Goal: Task Accomplishment & Management: Manage account settings

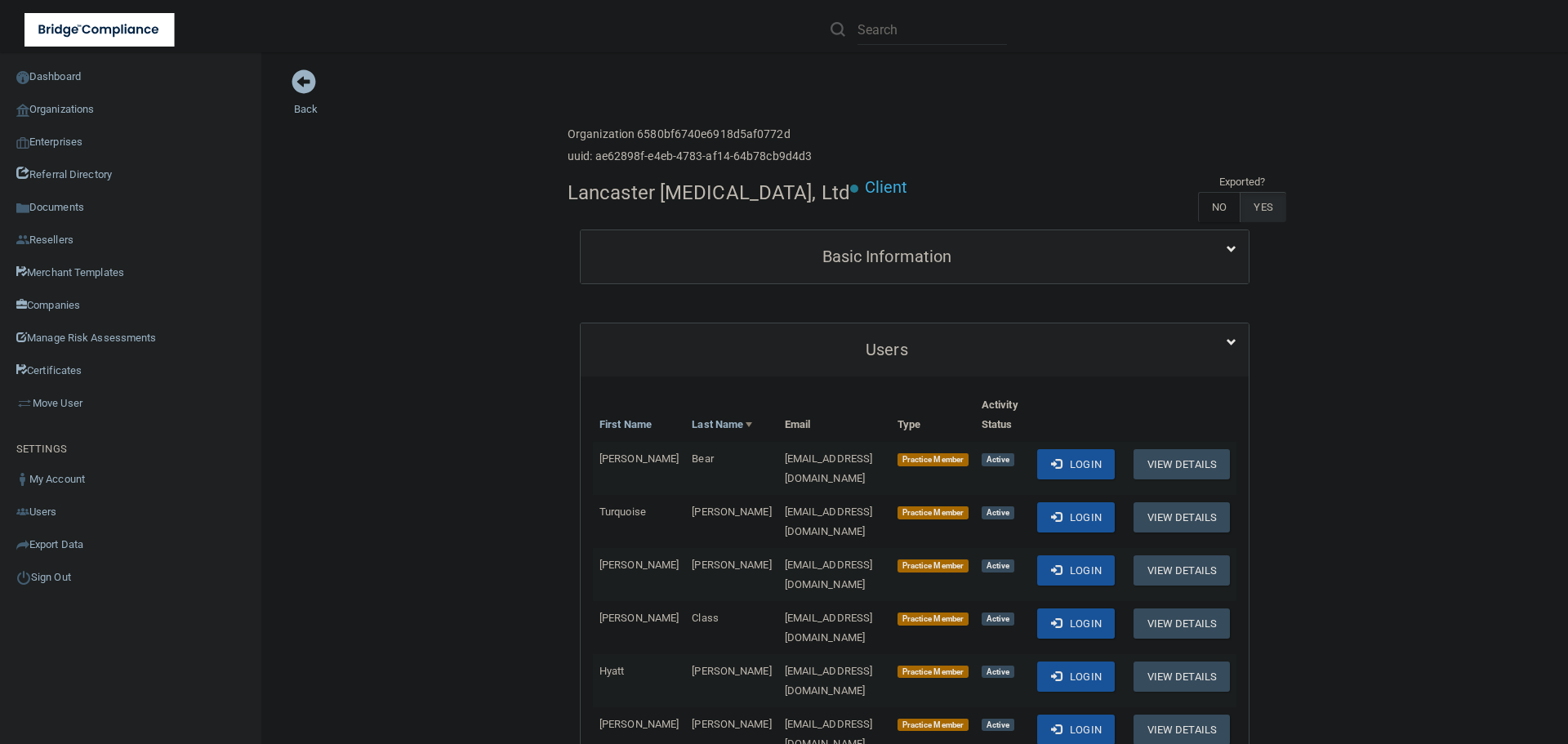
scroll to position [490, 0]
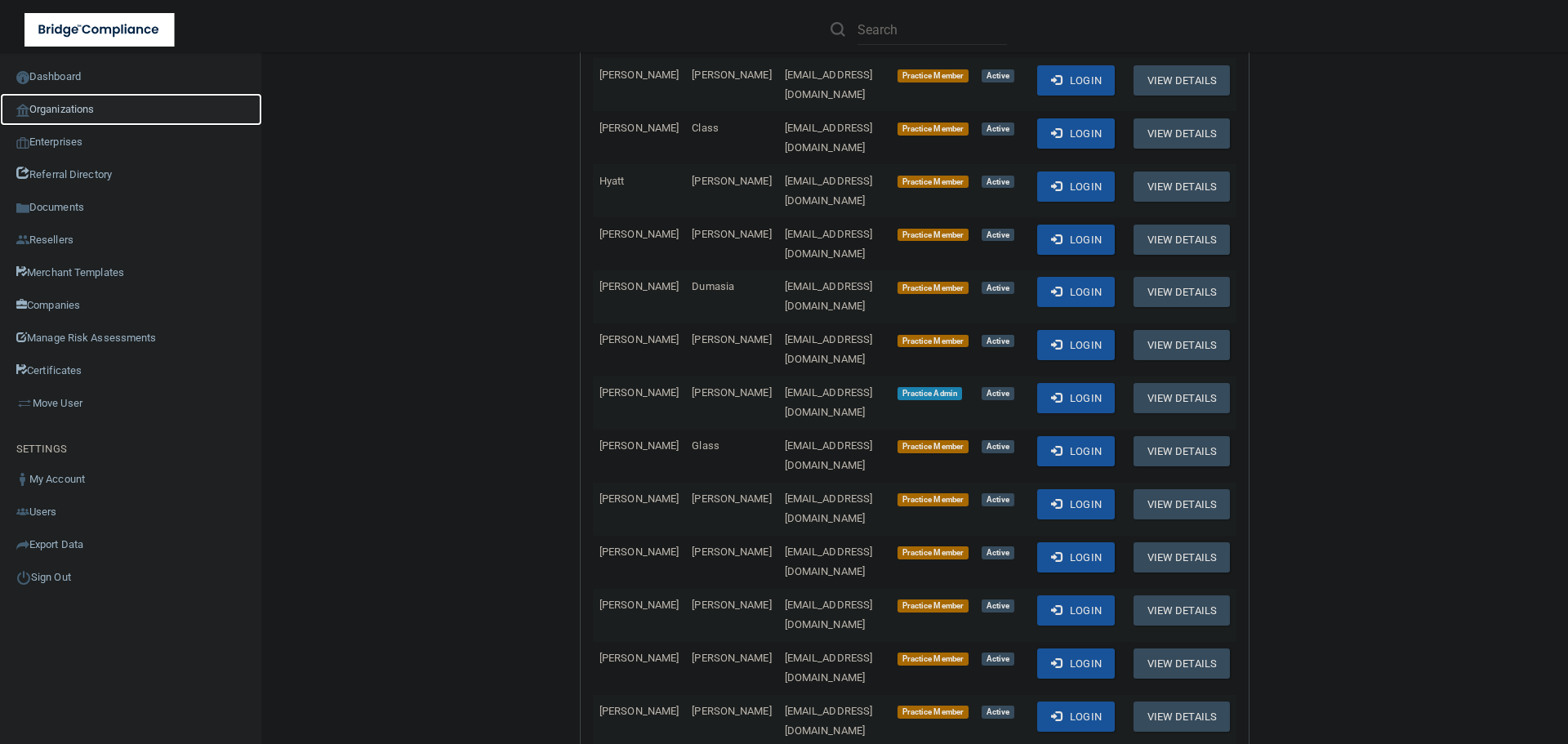
click at [71, 103] on link "Organizations" at bounding box center [131, 109] width 262 height 33
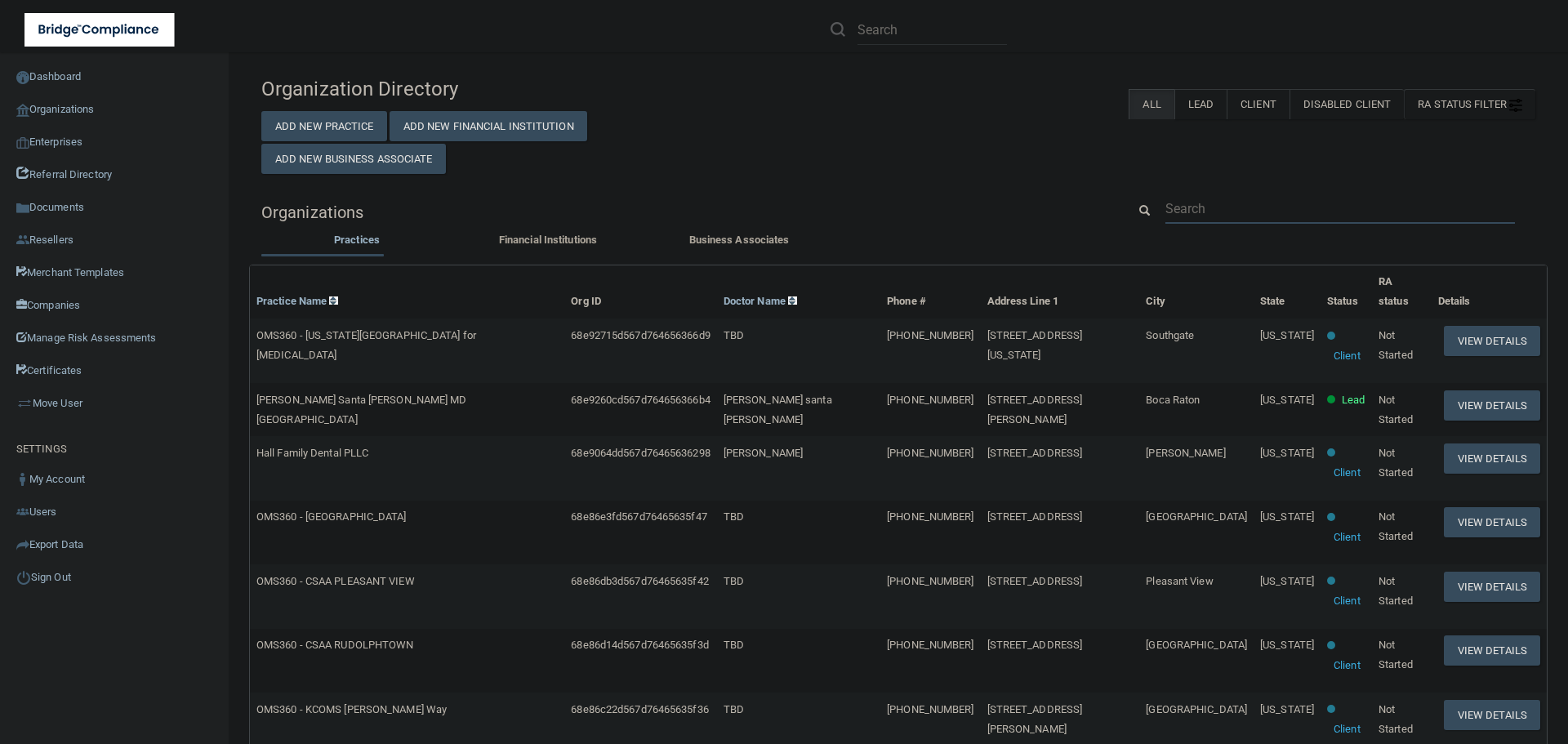
click at [1268, 209] on input "text" at bounding box center [1340, 209] width 350 height 30
paste input "[EMAIL_ADDRESS][DOMAIN_NAME]"
type input "[EMAIL_ADDRESS][DOMAIN_NAME]"
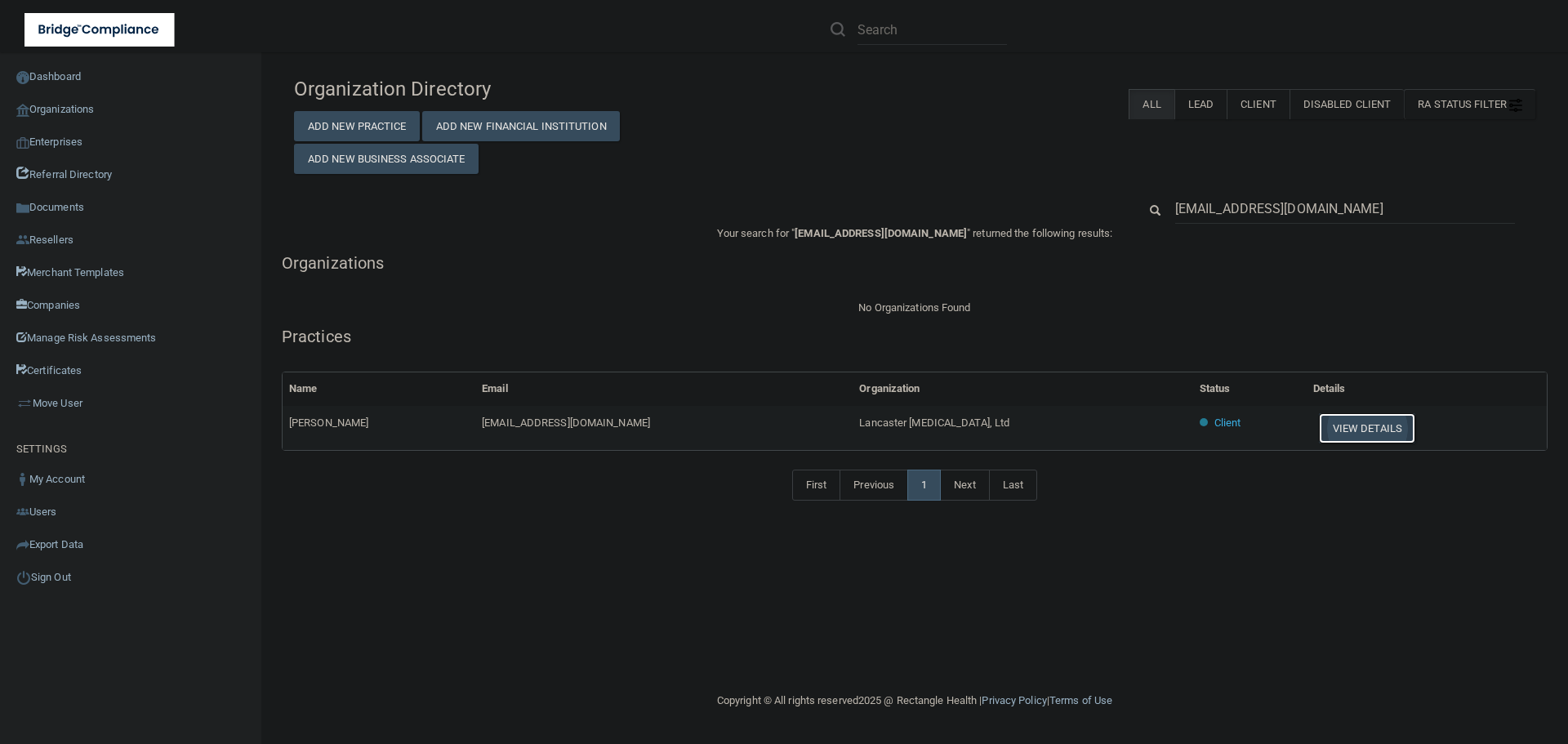
click at [1341, 434] on button "View Details" at bounding box center [1367, 428] width 96 height 30
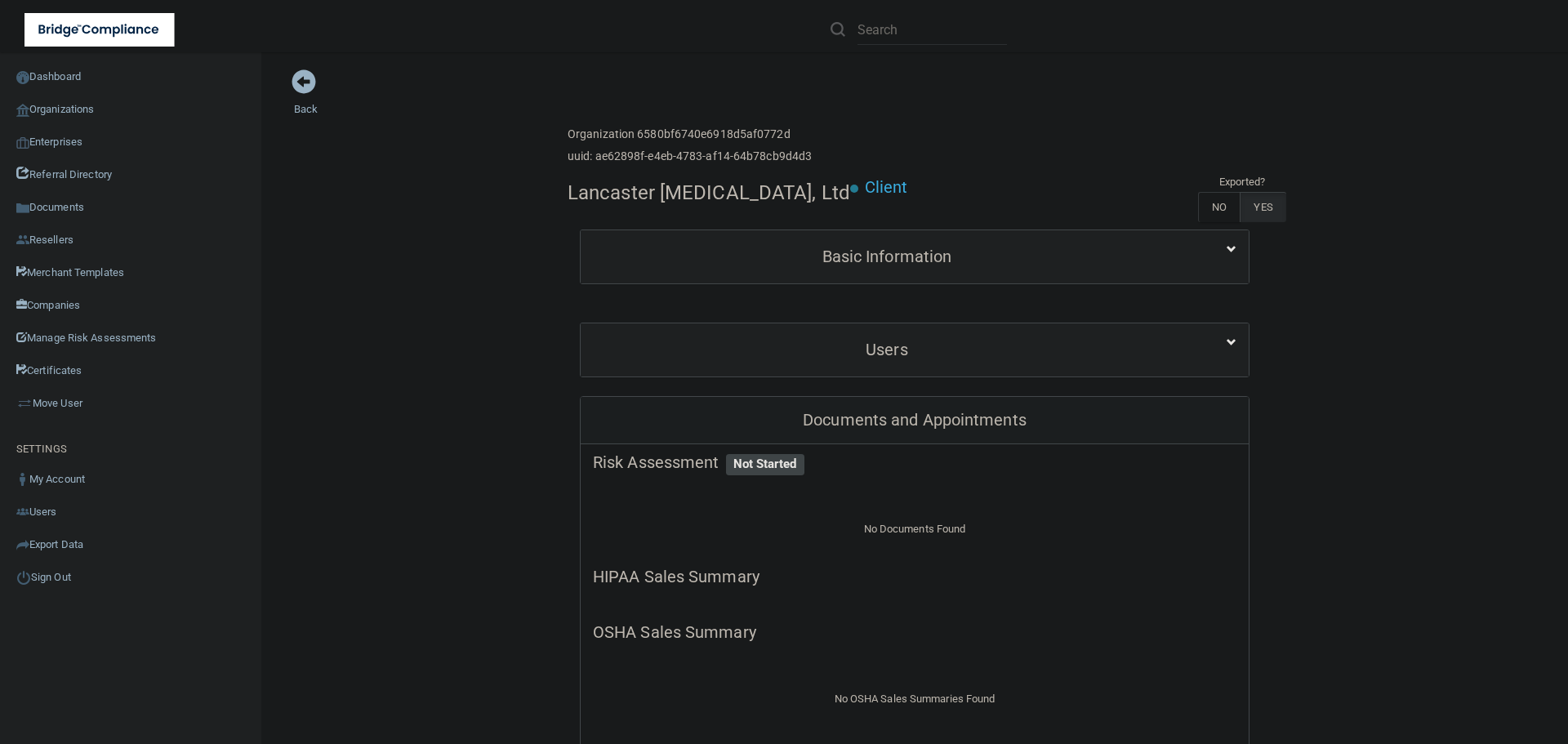
click at [686, 196] on h4 "Lancaster [MEDICAL_DATA], Ltd" at bounding box center [708, 192] width 282 height 21
copy div "Lancaster [MEDICAL_DATA], Ltd"
click at [789, 373] on div "Users" at bounding box center [915, 350] width 668 height 53
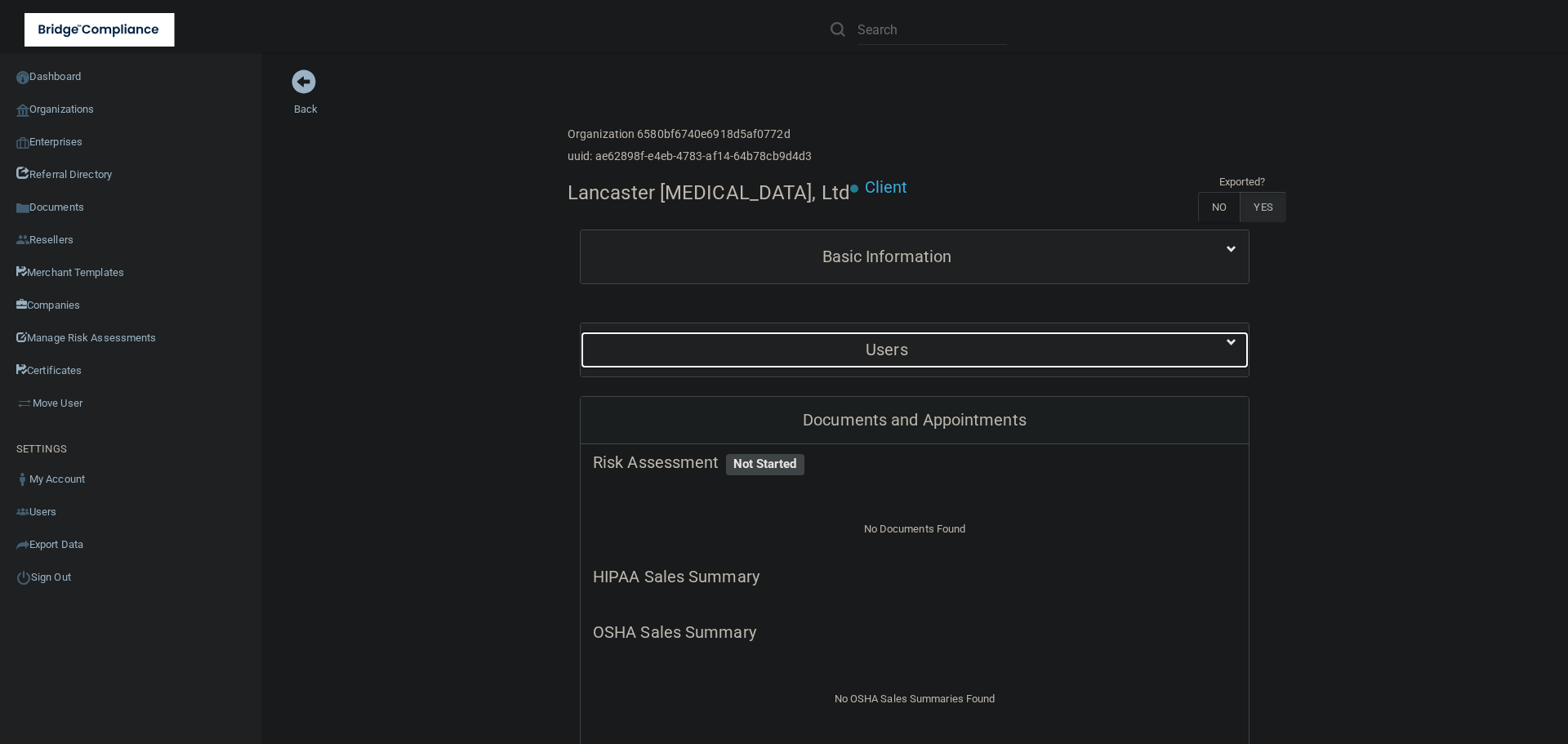
click at [789, 345] on h5 "Users" at bounding box center [887, 349] width 588 height 18
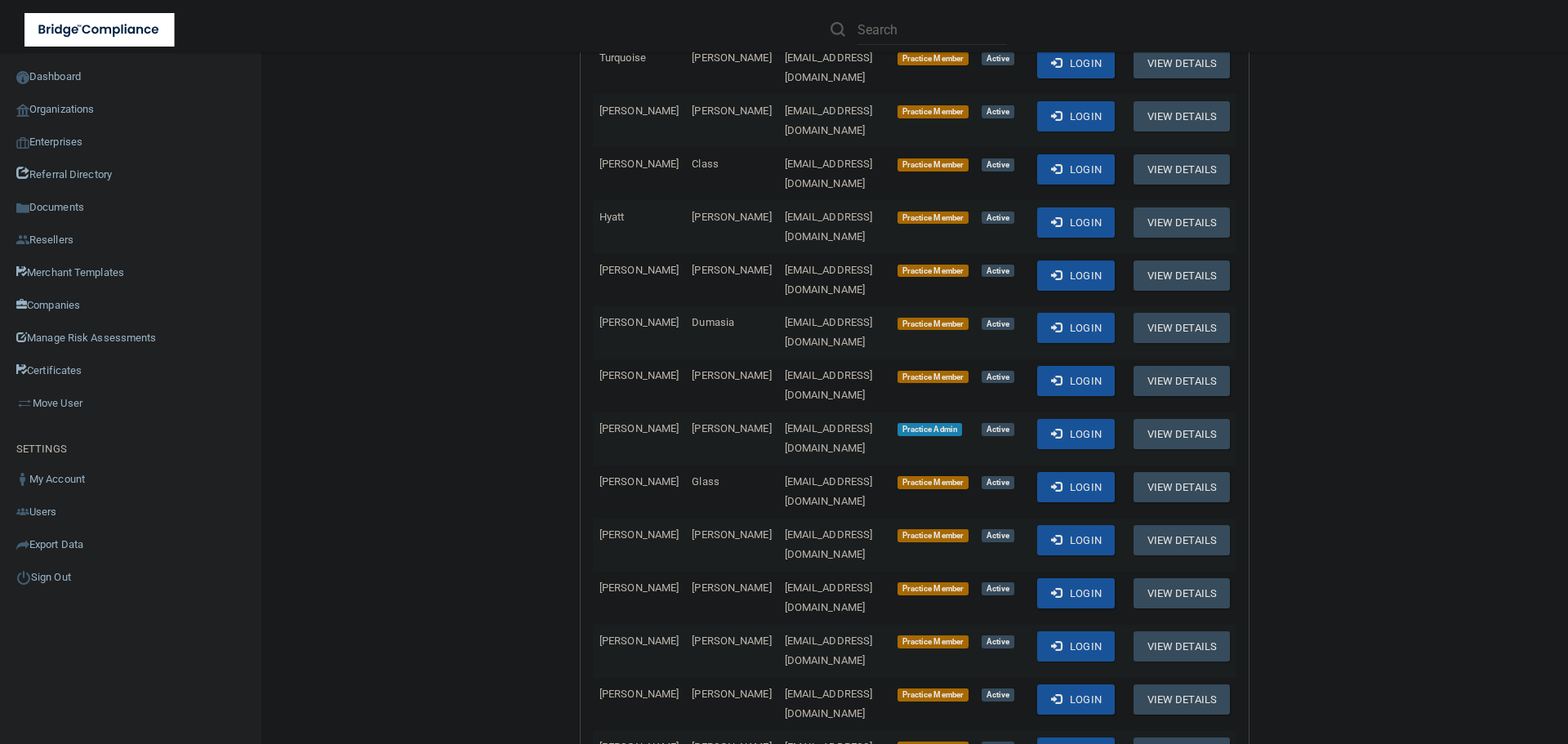
scroll to position [490, 0]
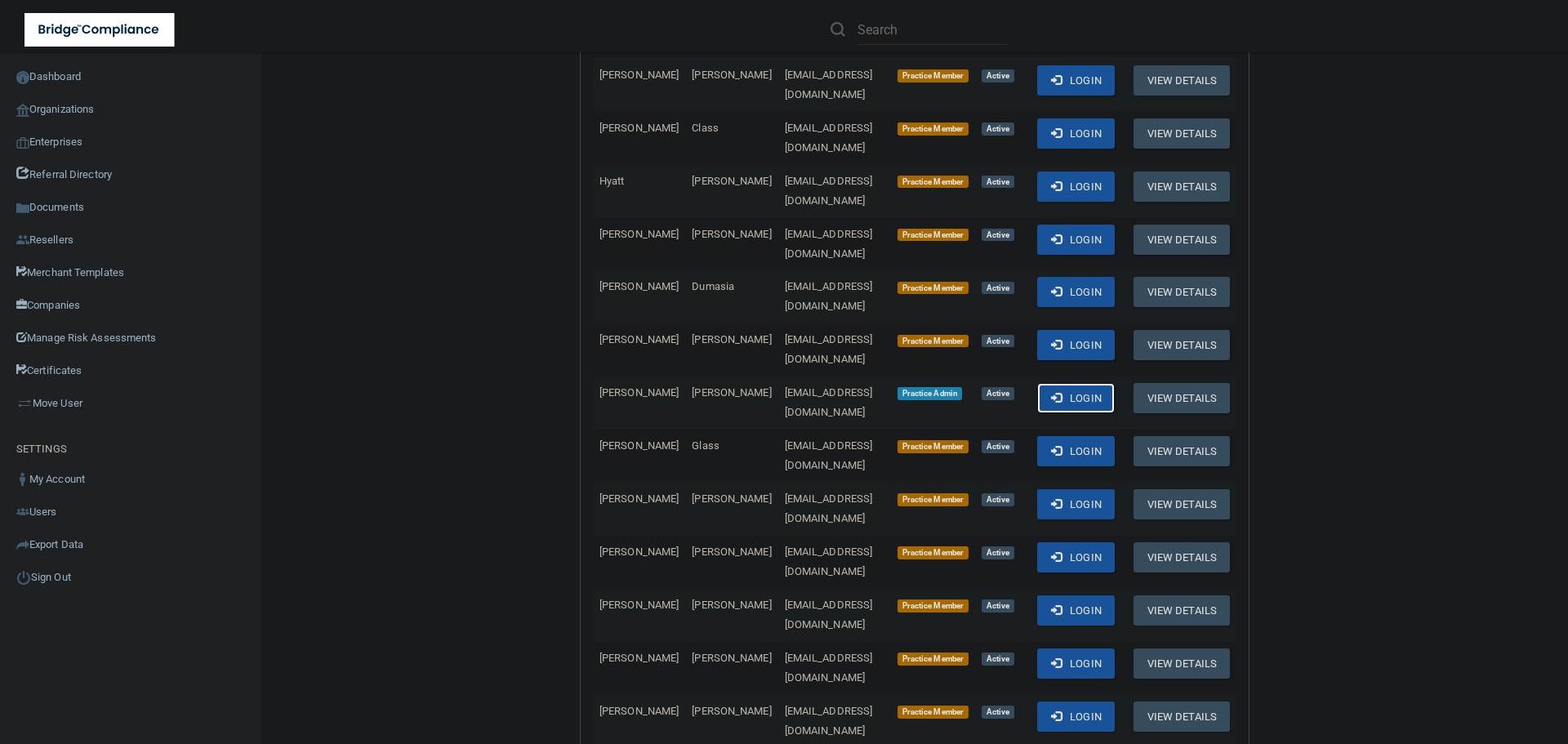
click at [1097, 383] on button "Login" at bounding box center [1076, 398] width 77 height 30
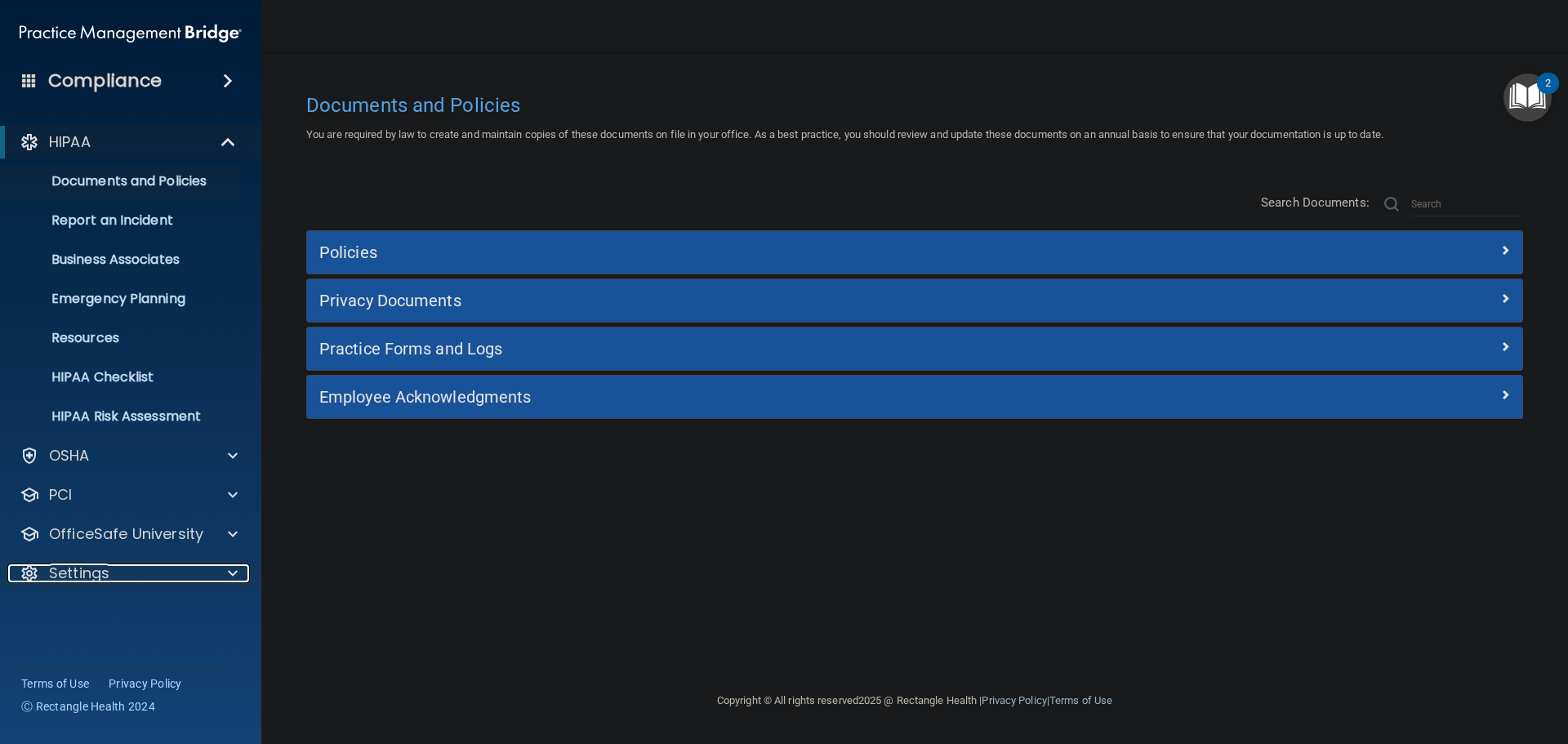
click at [227, 572] on div at bounding box center [229, 573] width 41 height 20
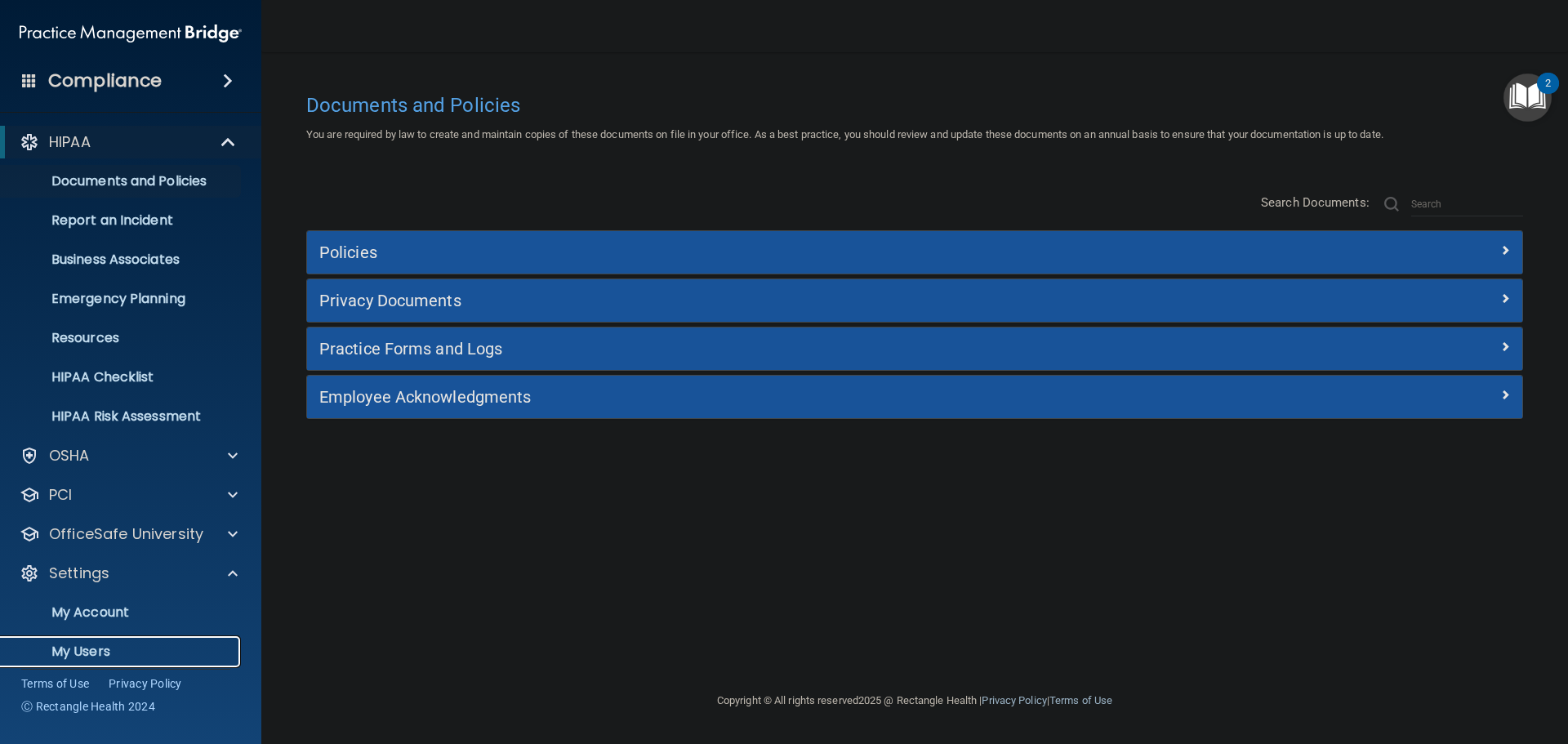
click at [104, 643] on p "My Users" at bounding box center [121, 652] width 223 height 17
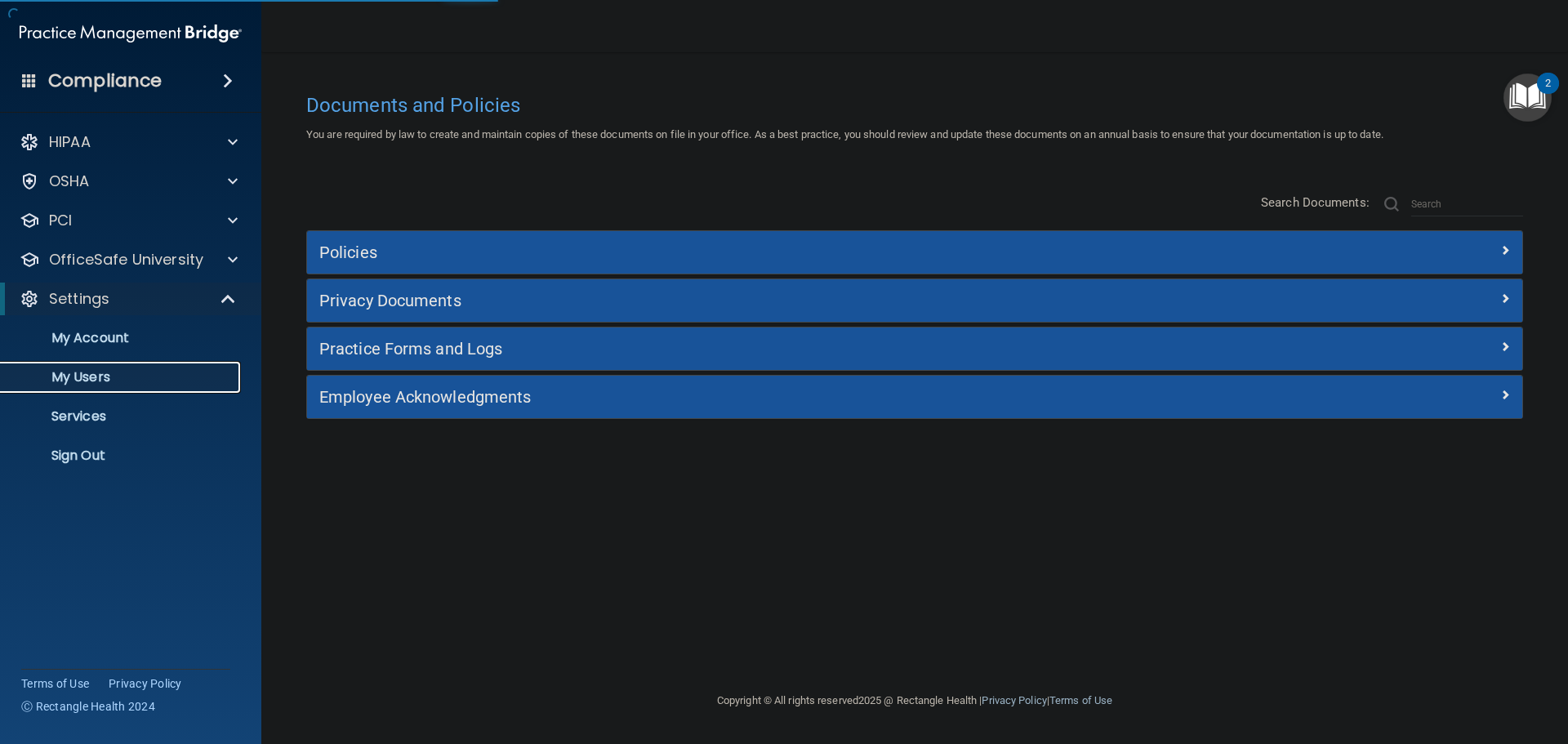
select select "20"
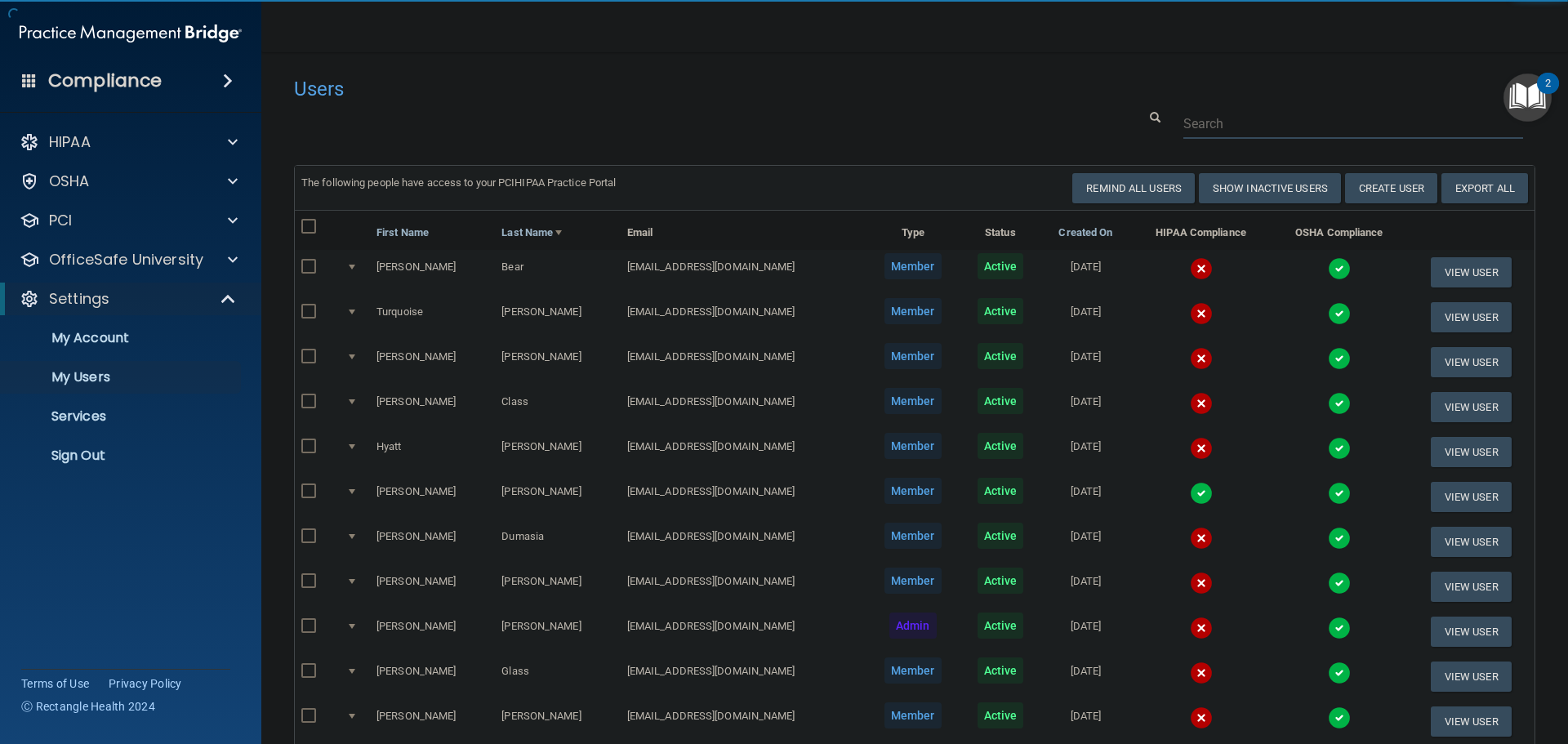
click at [1191, 116] on input "text" at bounding box center [1353, 124] width 339 height 30
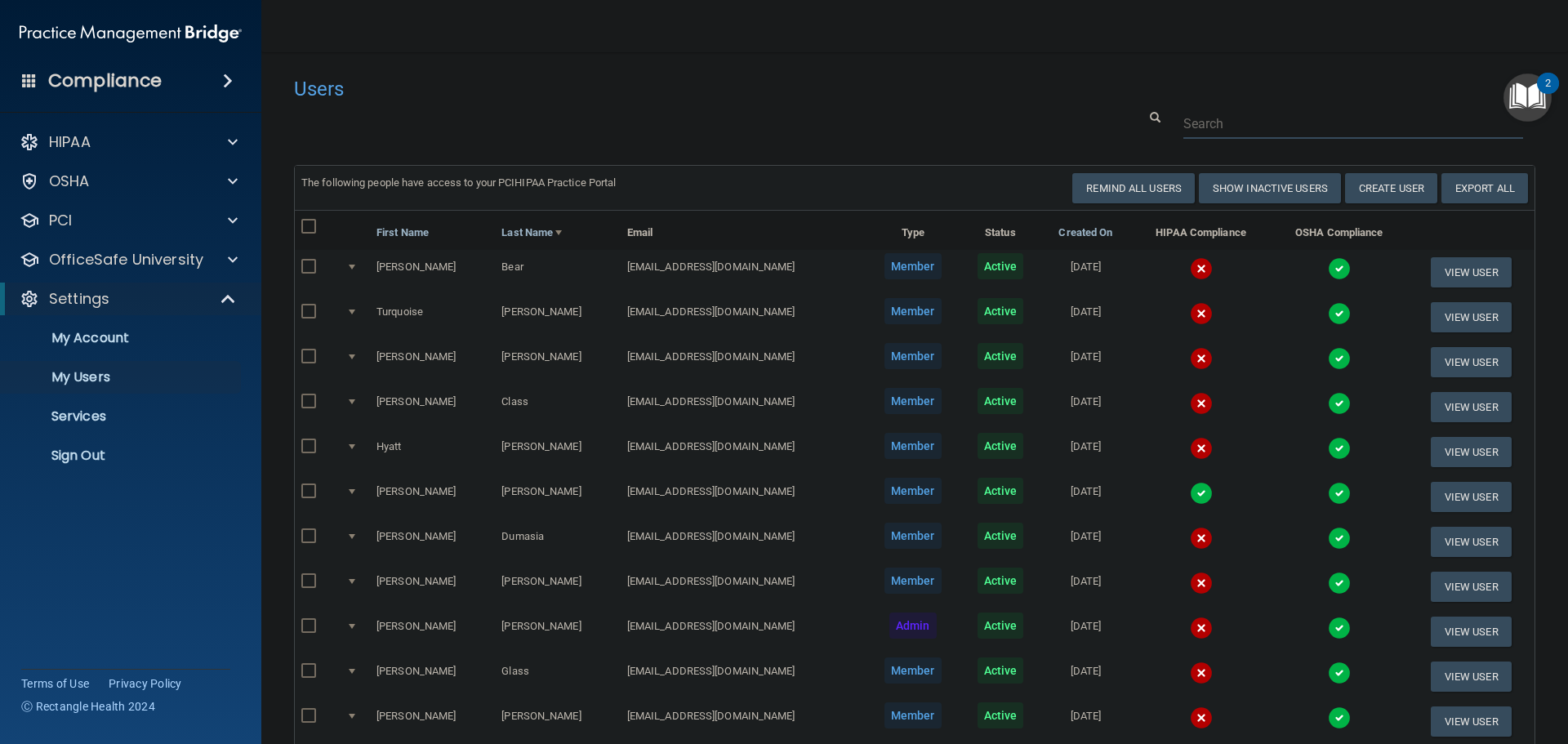
paste input "[EMAIL_ADDRESS][DOMAIN_NAME]"
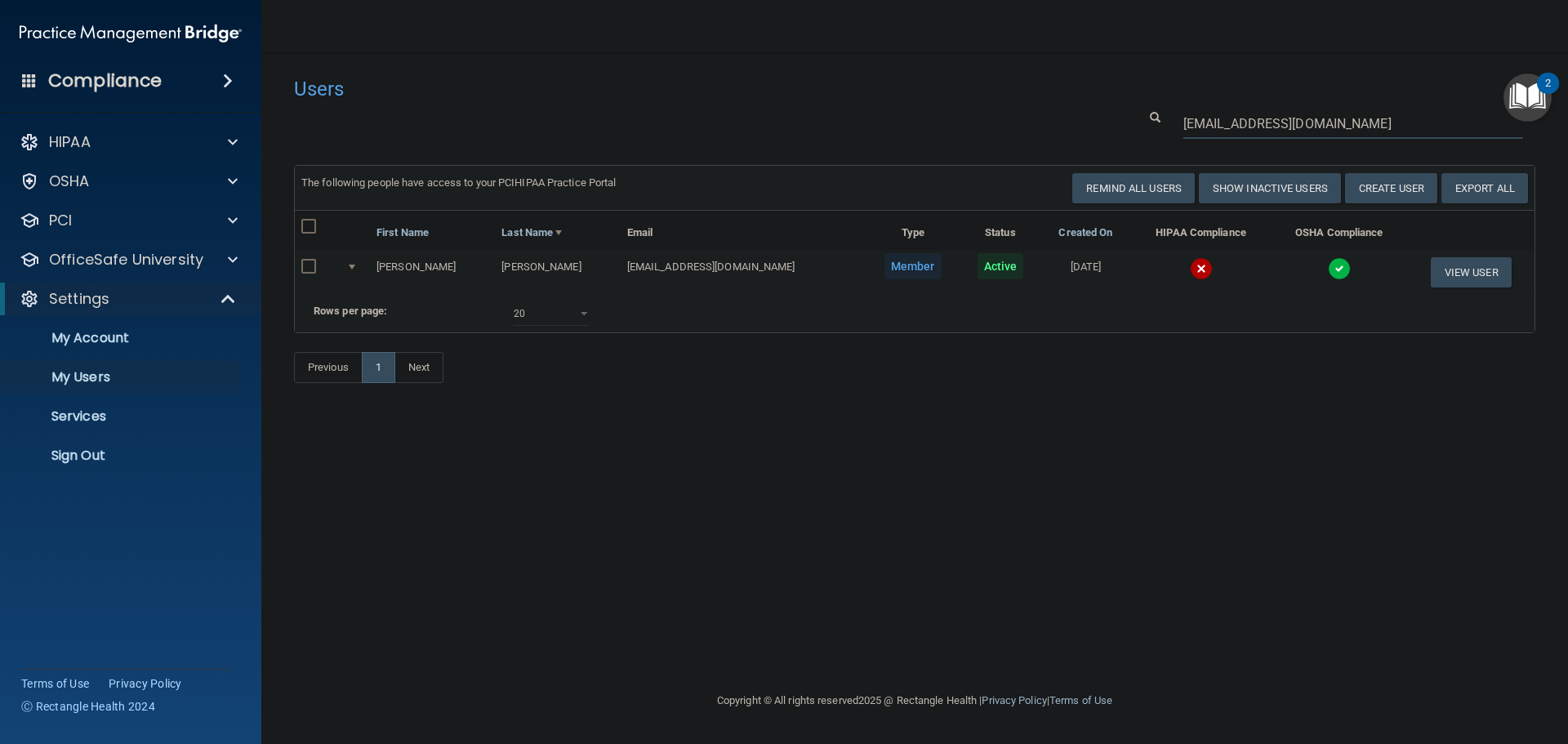
type input "[EMAIL_ADDRESS][DOMAIN_NAME]"
click at [1333, 268] on img at bounding box center [1340, 269] width 23 height 23
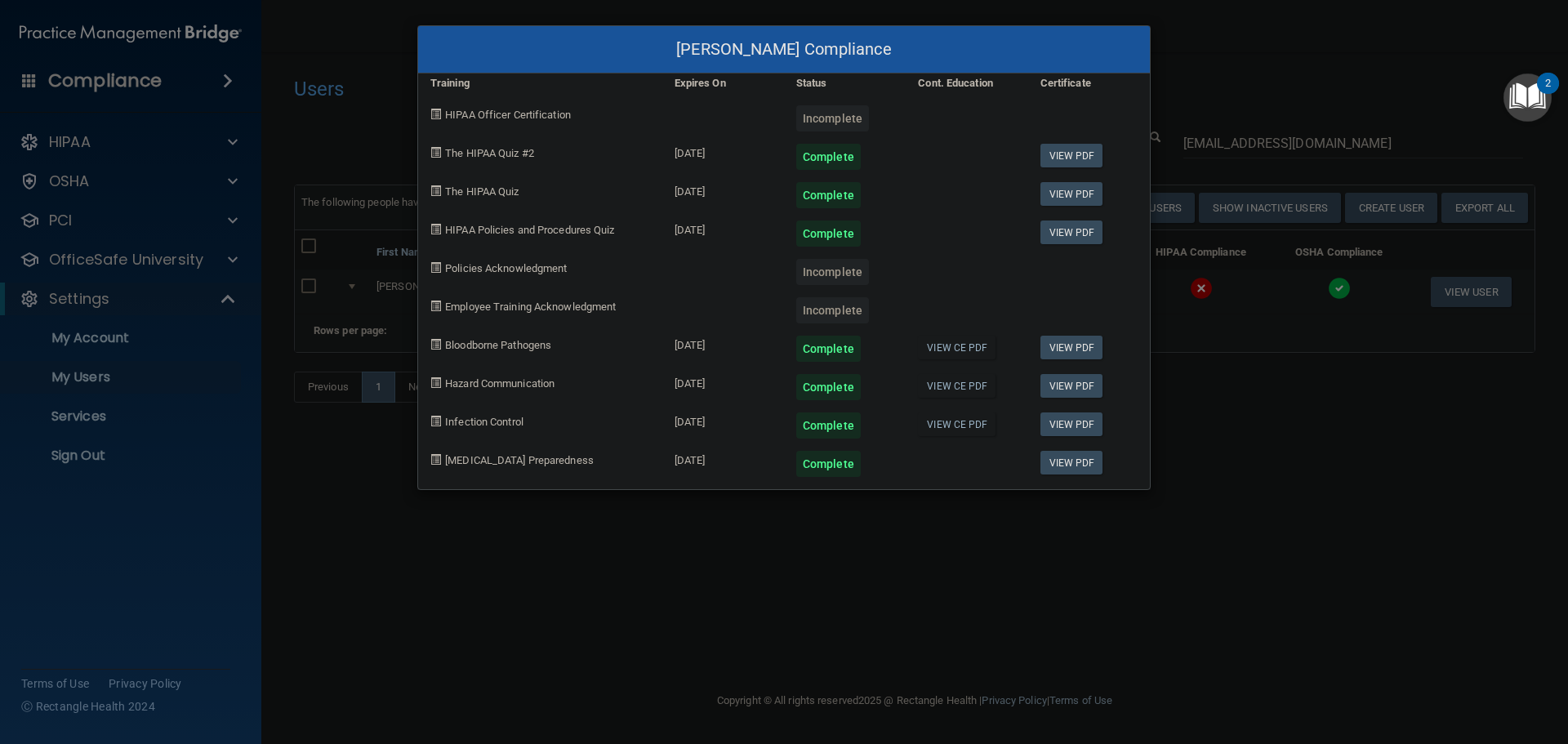
click at [1238, 433] on div "Liz Kimmich's Compliance Training Expires On Status Cont. Education Certificate…" at bounding box center [784, 372] width 1568 height 744
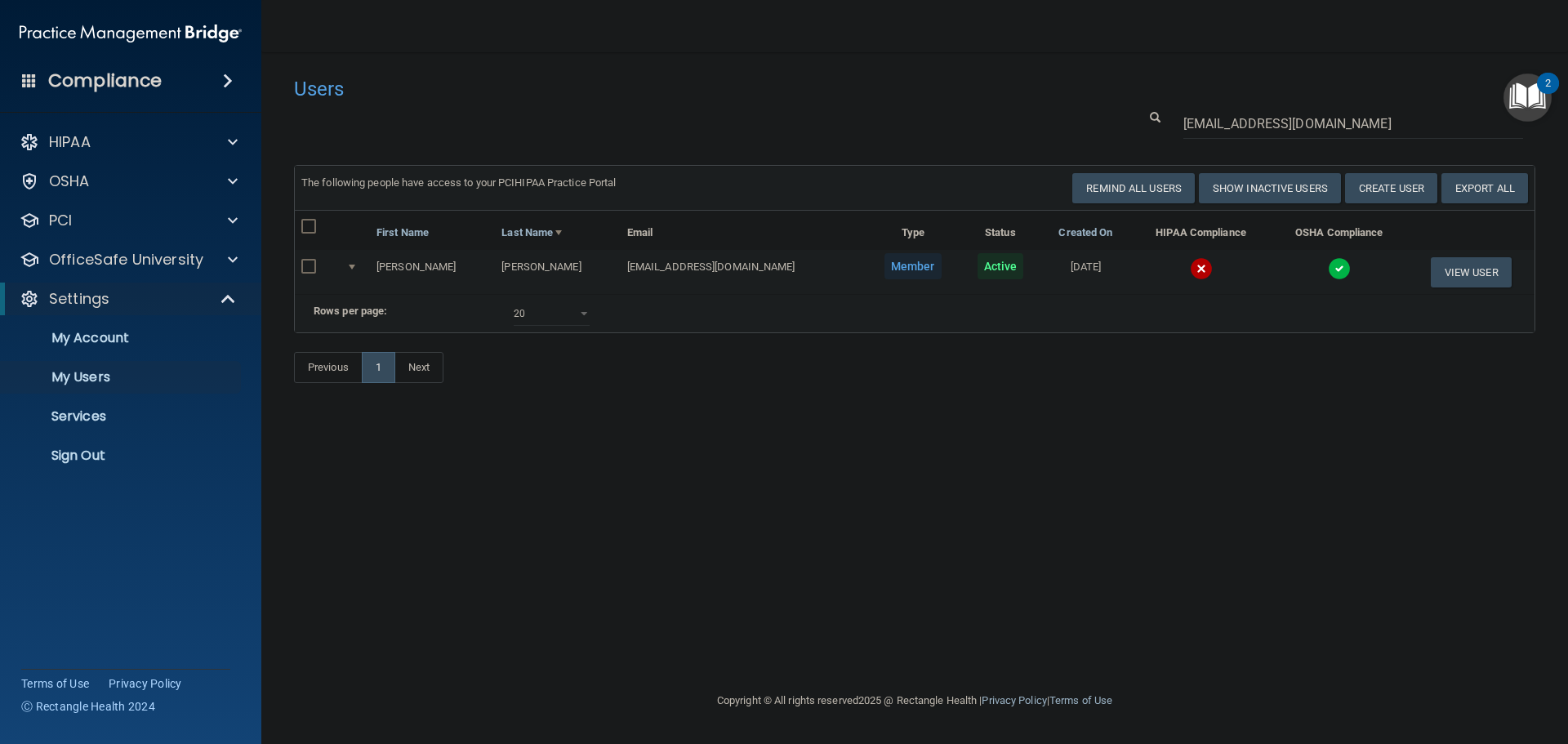
click at [1443, 289] on td "View User" at bounding box center [1471, 271] width 128 height 44
click at [1451, 265] on button "View User" at bounding box center [1471, 272] width 81 height 30
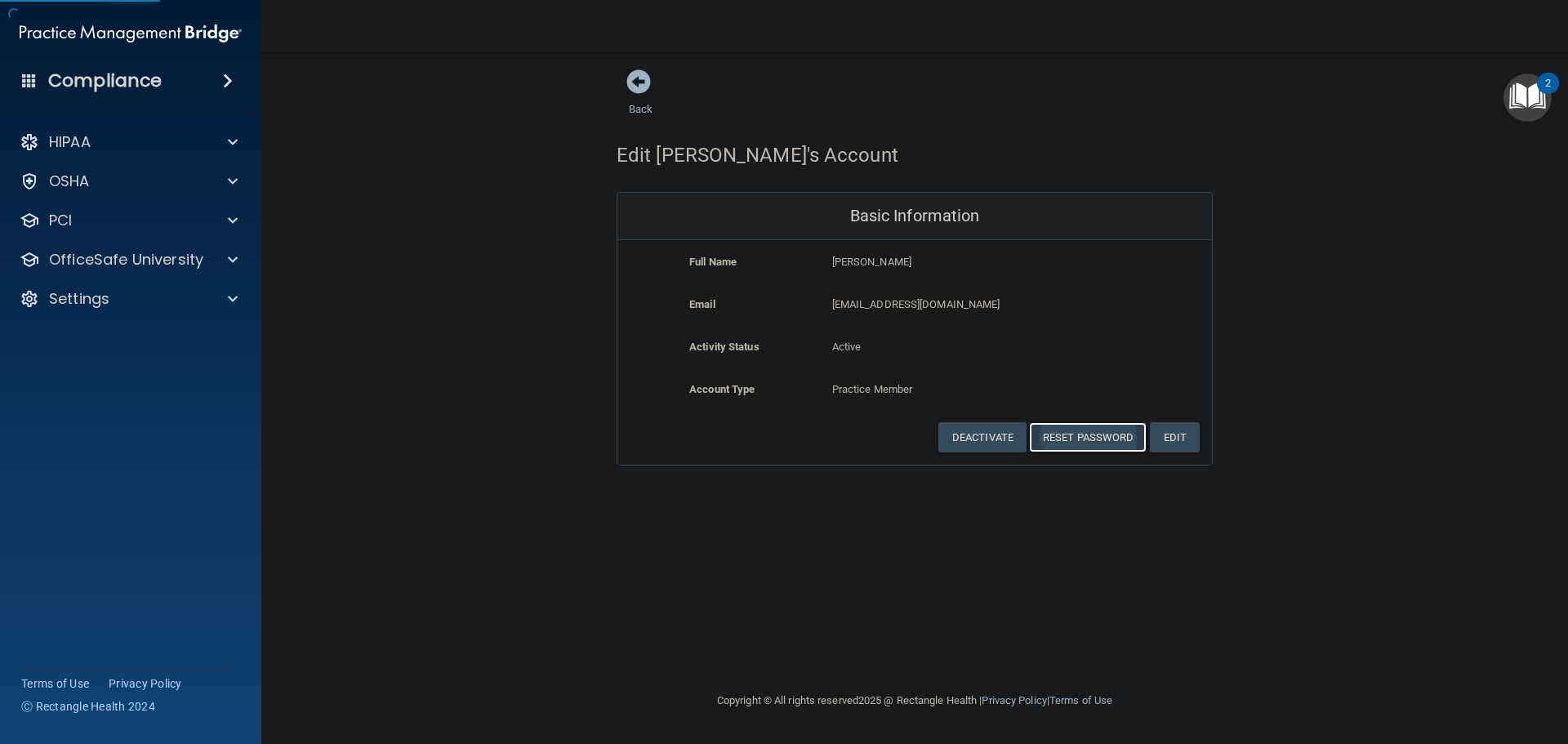
click at [1071, 439] on button "Reset Password" at bounding box center [1088, 437] width 117 height 30
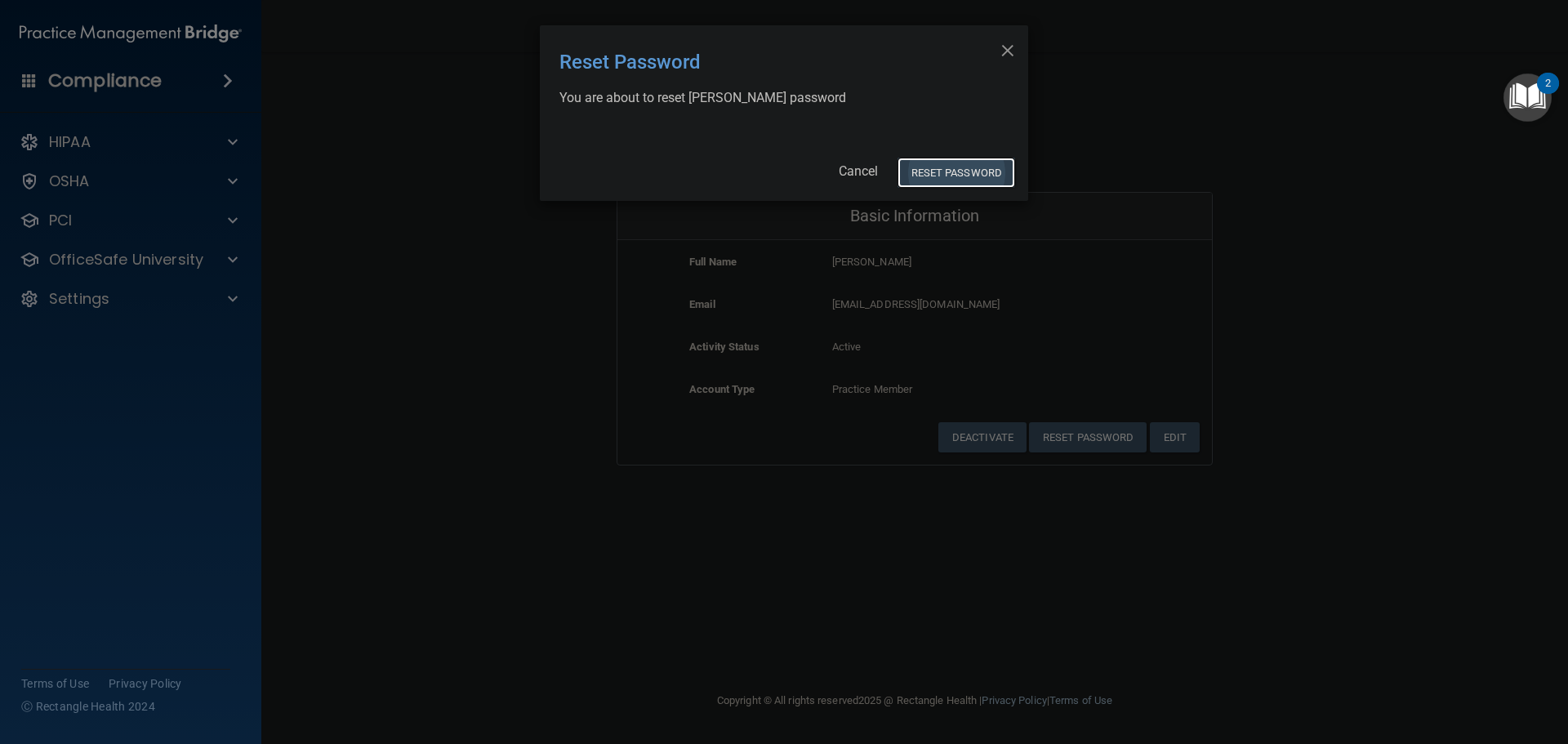
click at [948, 174] on button "Reset Password" at bounding box center [956, 172] width 117 height 30
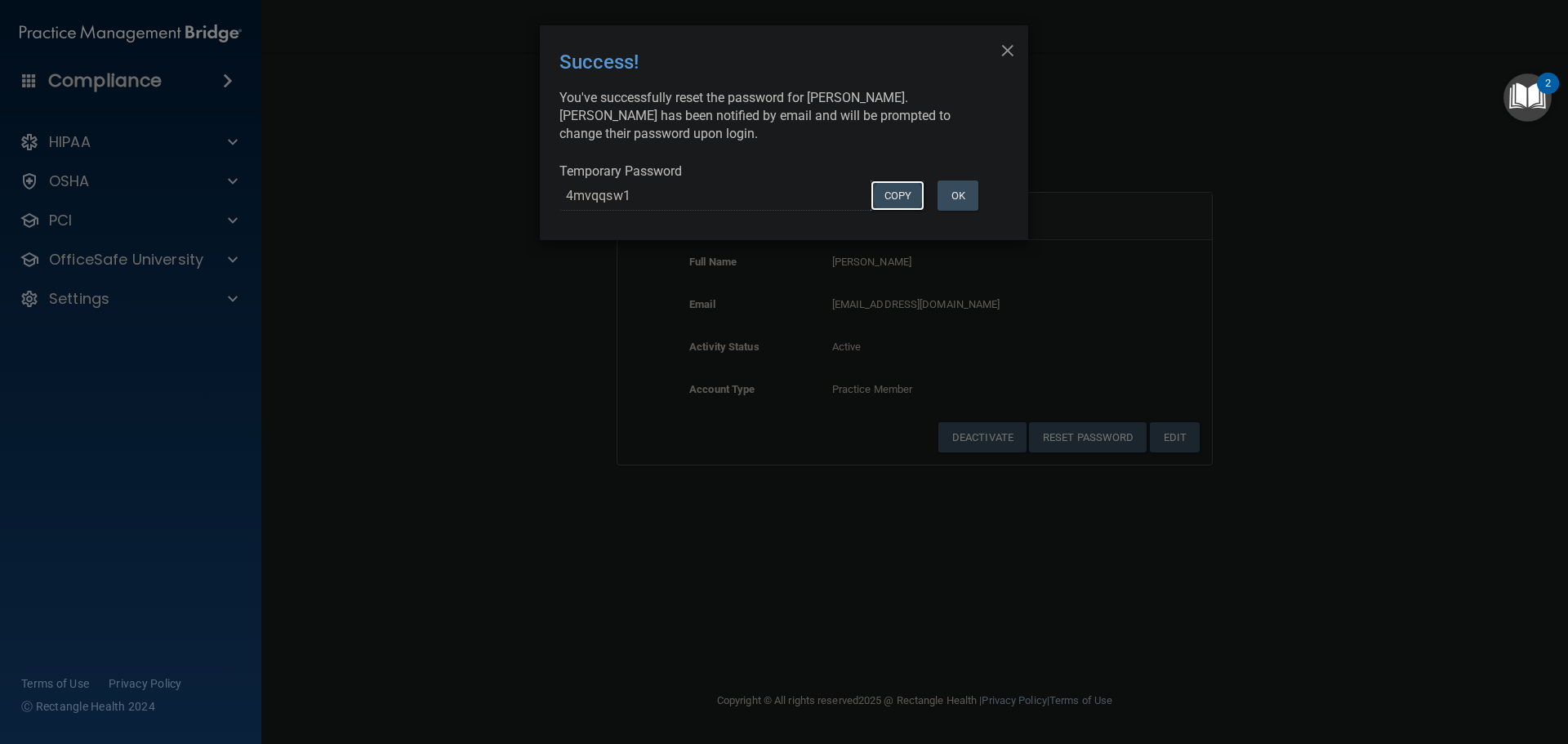
click at [894, 204] on button "COPY" at bounding box center [898, 196] width 54 height 30
